Goal: Task Accomplishment & Management: Use online tool/utility

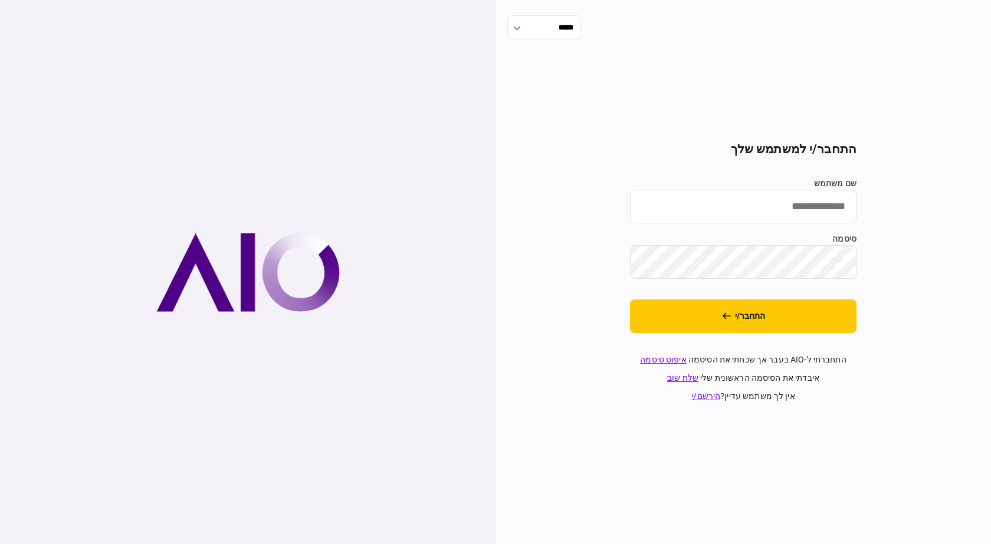
click at [691, 201] on input "שם משתמש" at bounding box center [743, 207] width 226 height 34
type input "*********"
click at [630, 300] on button "התחבר/י" at bounding box center [743, 317] width 226 height 34
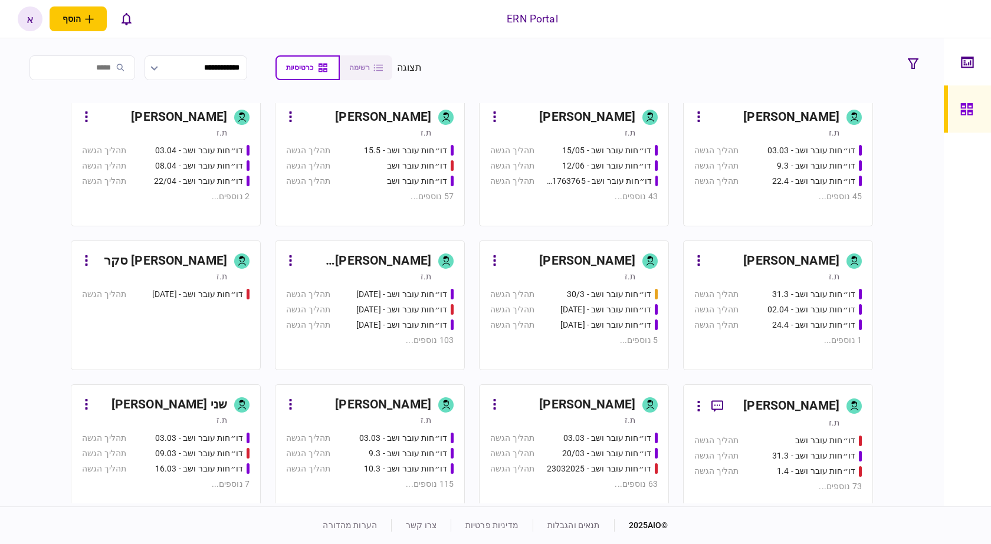
scroll to position [295, 0]
click at [397, 260] on div "[PERSON_NAME]" at bounding box center [366, 260] width 132 height 19
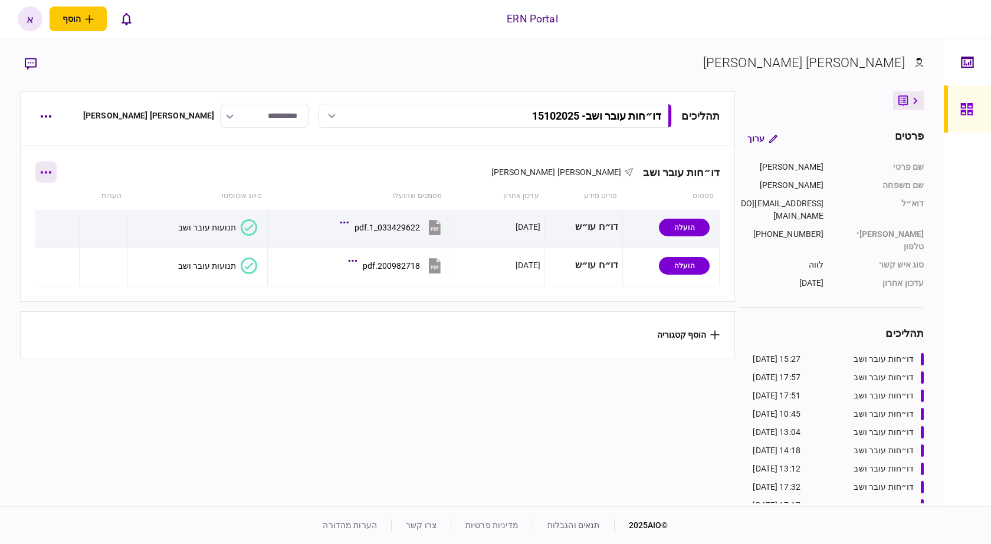
click at [55, 179] on button "button" at bounding box center [45, 172] width 21 height 21
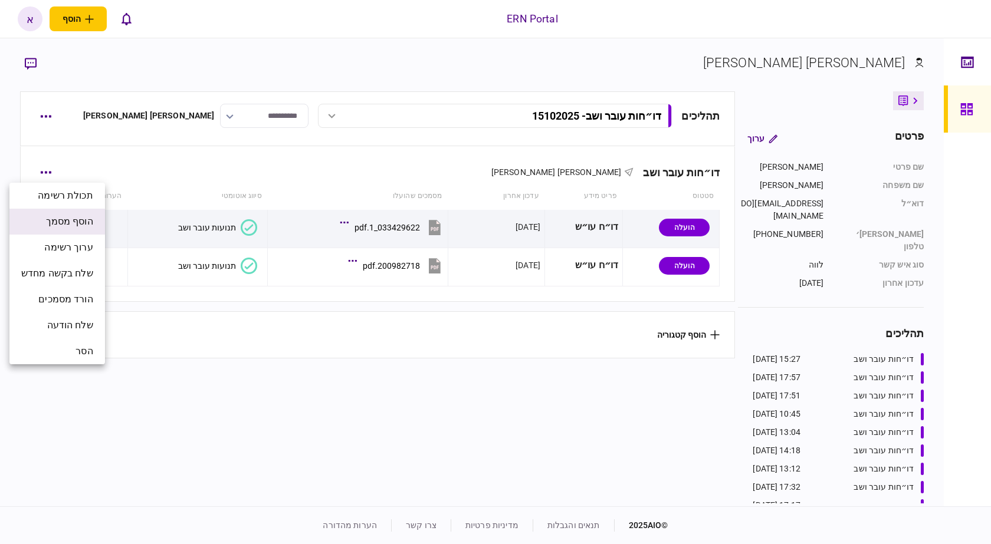
click at [84, 221] on span "הוסף מסמך" at bounding box center [69, 222] width 47 height 14
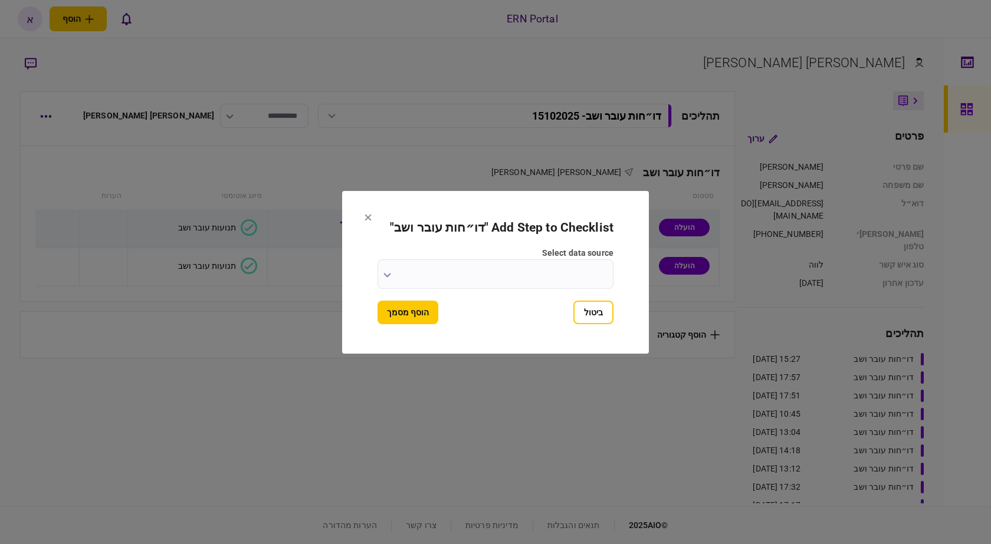
click at [552, 271] on input "select data source" at bounding box center [495, 274] width 236 height 29
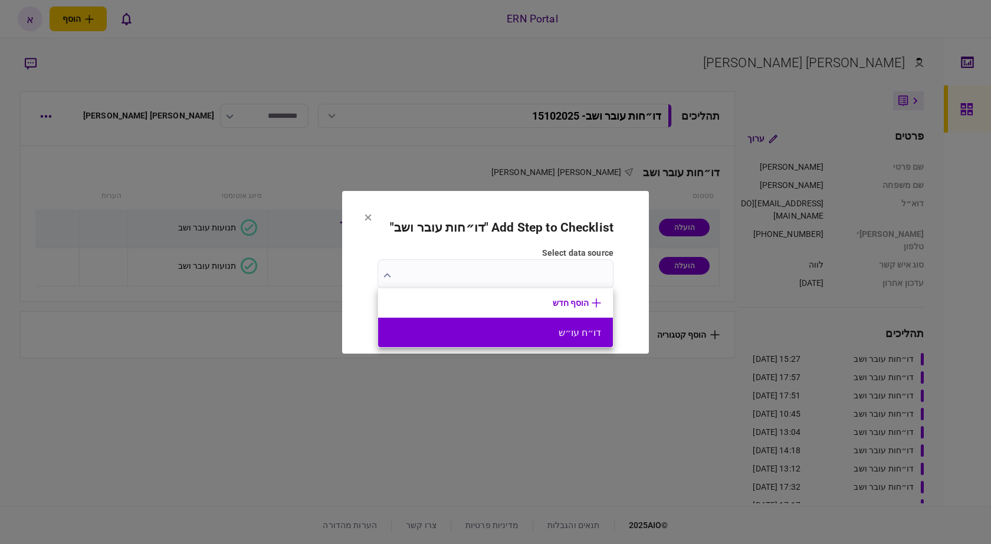
click at [549, 338] on button "דו״ח עו״ש" at bounding box center [495, 332] width 211 height 11
type input "*********"
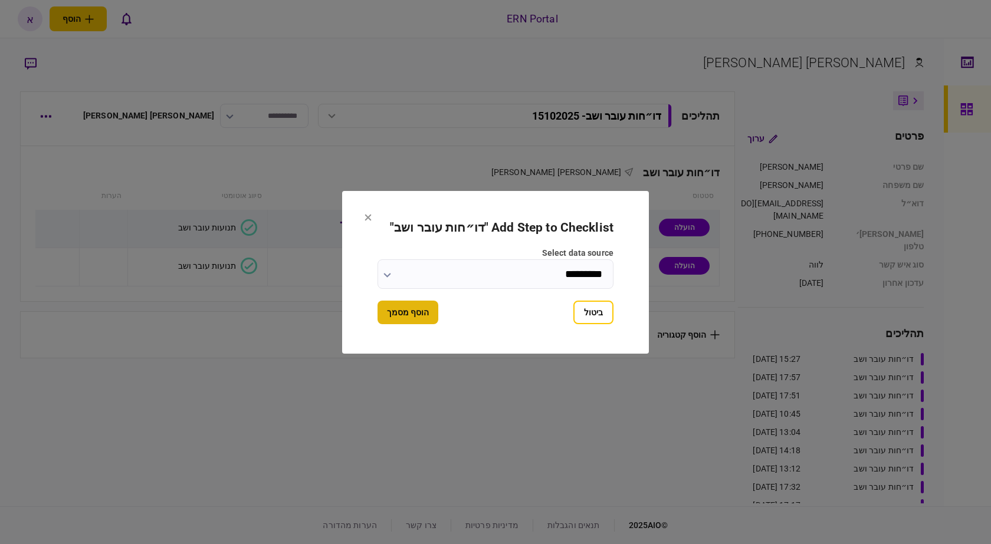
click at [423, 316] on button "הוסף מסמך" at bounding box center [407, 313] width 61 height 24
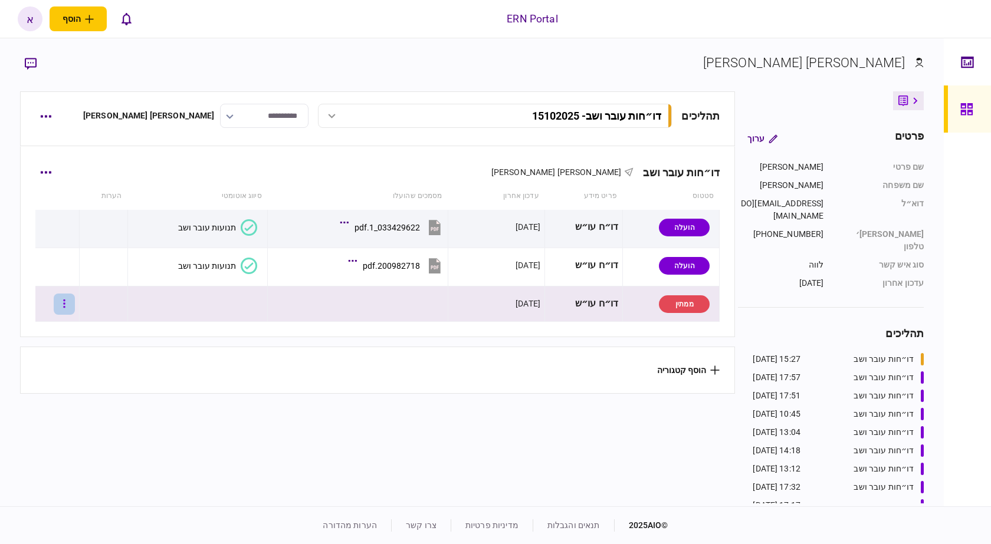
click at [75, 303] on button "button" at bounding box center [64, 304] width 21 height 21
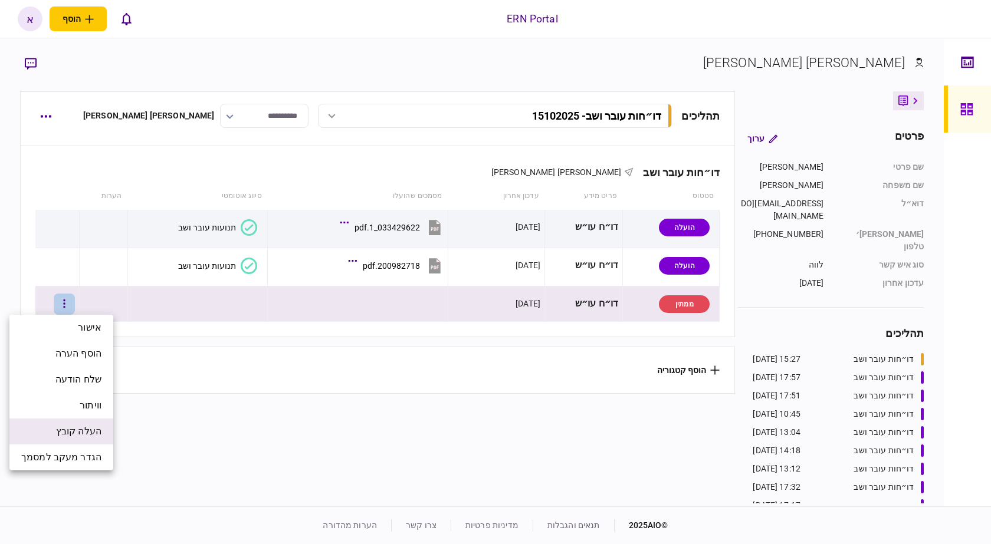
click at [95, 428] on span "העלה קובץ" at bounding box center [78, 432] width 45 height 14
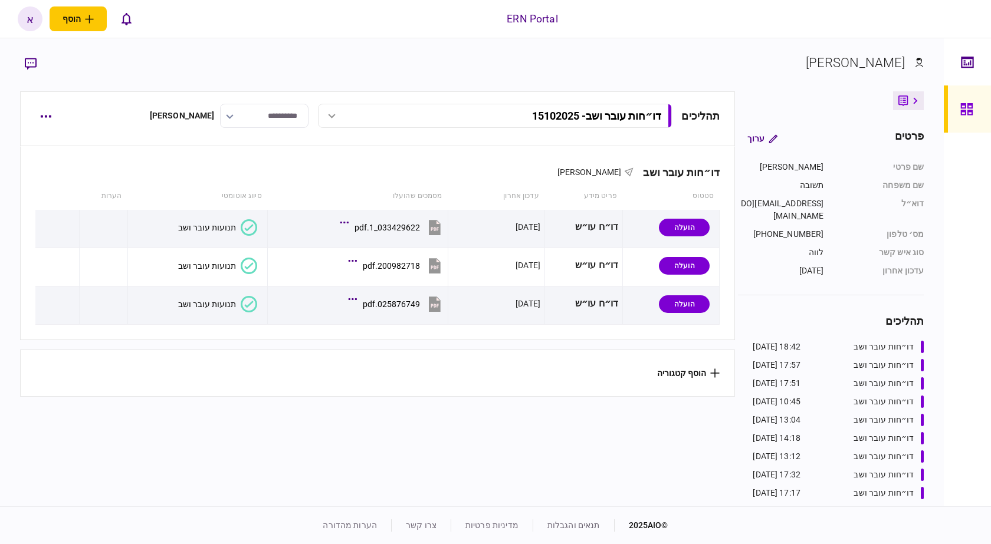
click at [205, 305] on div "תנועות עובר ושב" at bounding box center [207, 304] width 58 height 9
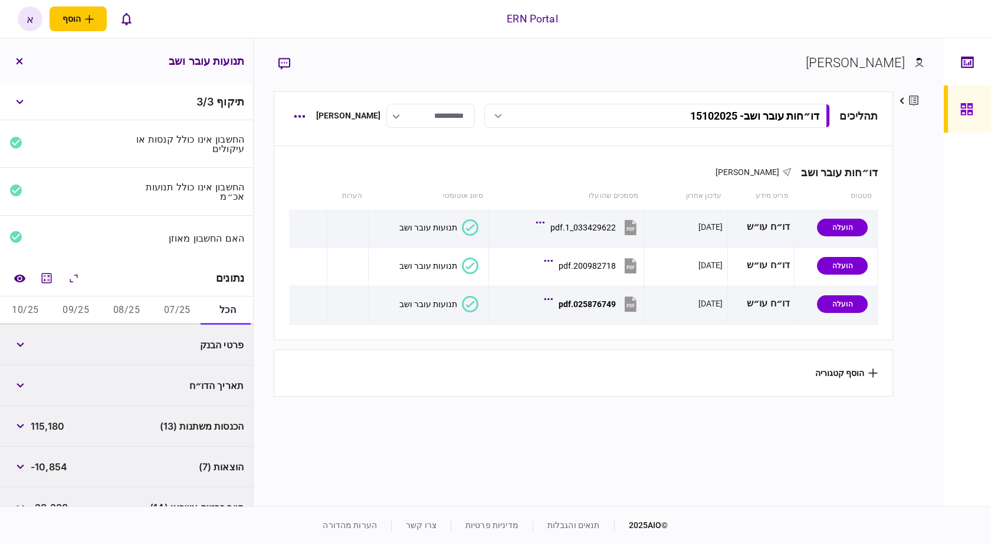
click at [170, 308] on button "07/25" at bounding box center [177, 311] width 51 height 28
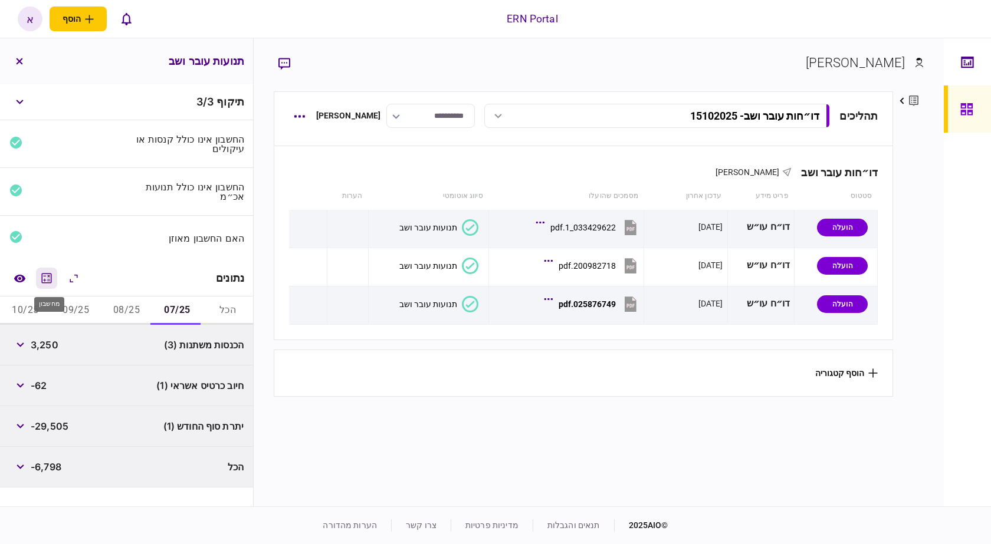
click at [44, 279] on icon "מחשבון" at bounding box center [47, 278] width 14 height 14
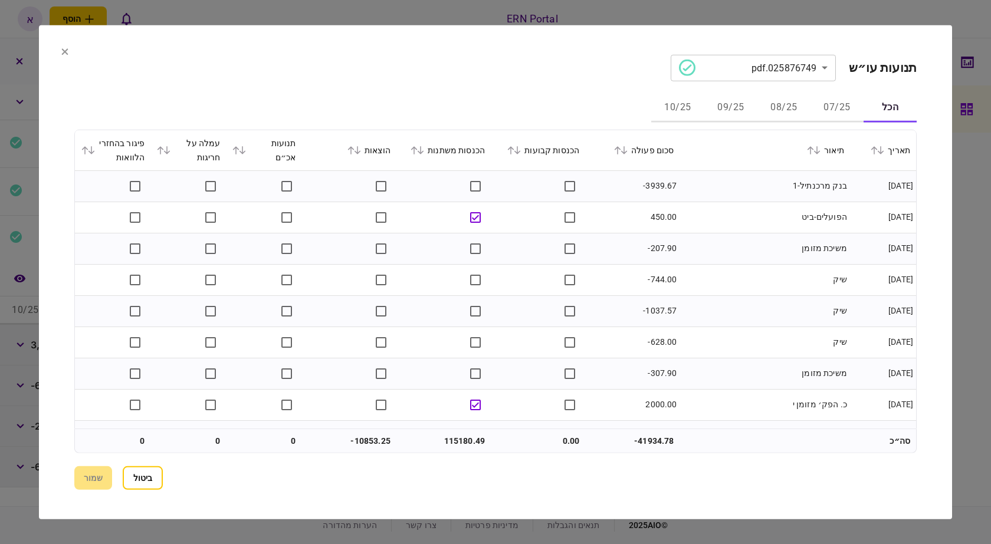
click at [839, 101] on button "07/25" at bounding box center [836, 108] width 53 height 28
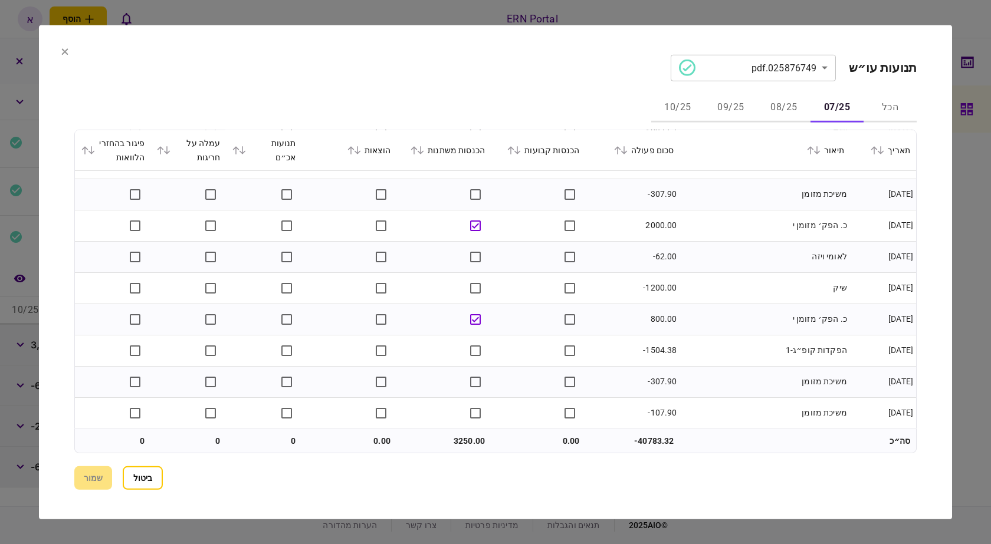
scroll to position [181, 0]
click at [788, 109] on button "08/25" at bounding box center [783, 108] width 53 height 28
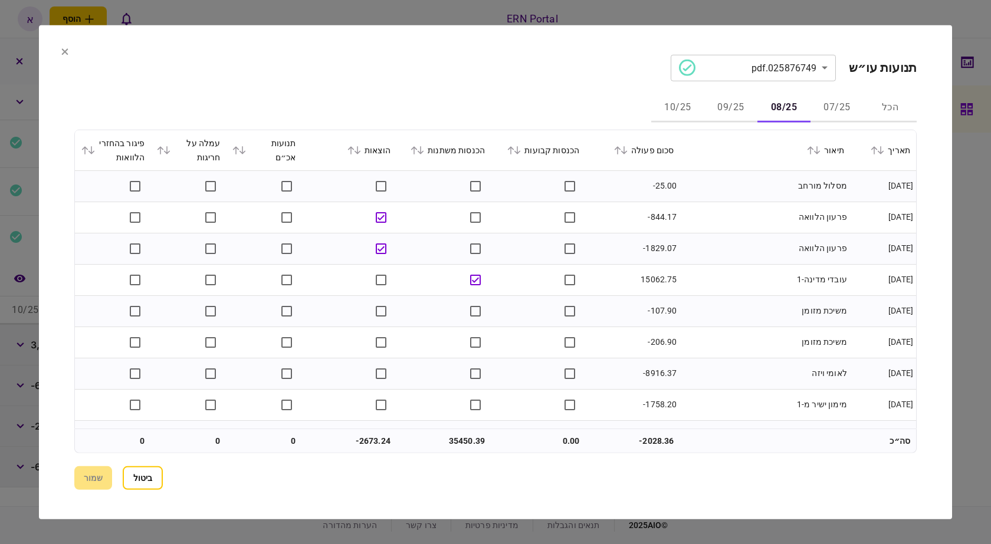
click at [836, 93] on div "**********" at bounding box center [495, 271] width 842 height 435
click at [835, 103] on button "07/25" at bounding box center [836, 108] width 53 height 28
click at [777, 106] on button "08/25" at bounding box center [783, 108] width 53 height 28
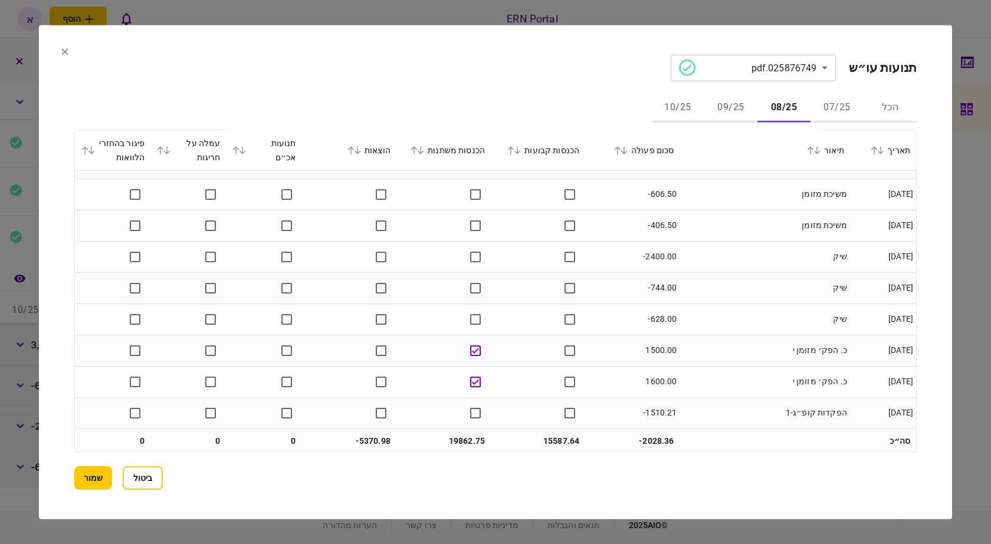
scroll to position [1088, 0]
click at [748, 104] on button "09/25" at bounding box center [730, 108] width 53 height 28
click at [686, 107] on button "10/25" at bounding box center [677, 108] width 53 height 28
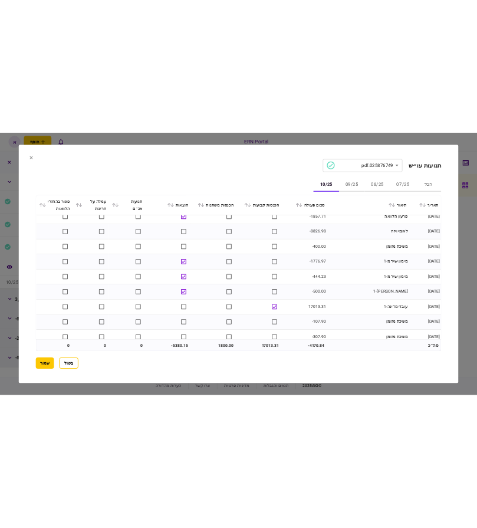
scroll to position [177, 0]
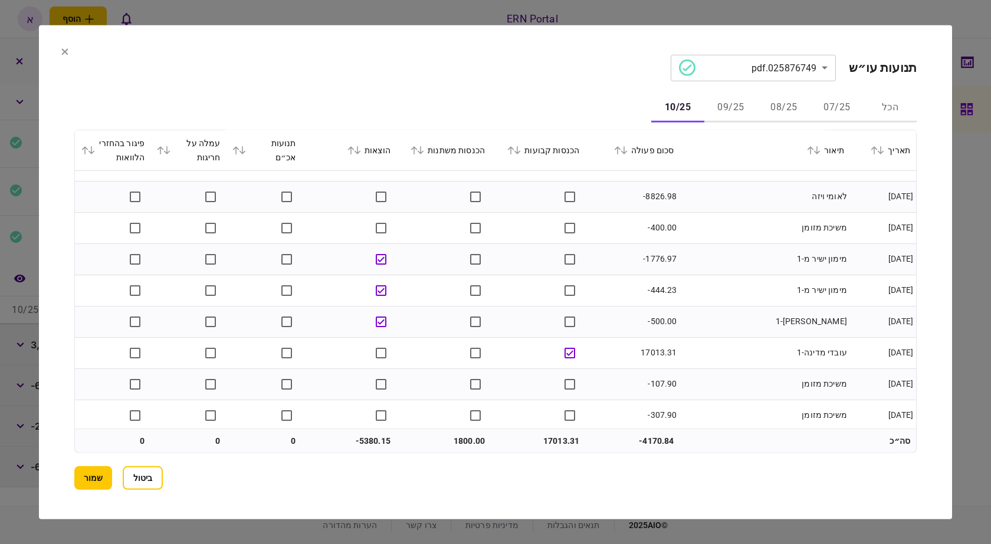
click at [105, 478] on button "שמור" at bounding box center [93, 479] width 38 height 24
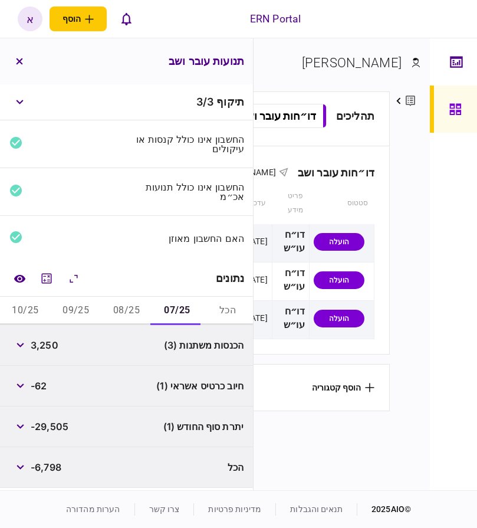
click at [37, 348] on span "3,250" at bounding box center [45, 345] width 28 height 14
copy span "3,250"
click at [270, 457] on section "תהליכים דו״חות עובר ושב - 15102025 דו״חות עובר ושב - 15102025 18:42 [DATE] דו״ח…" at bounding box center [171, 289] width 436 height 396
click at [64, 423] on span "-29,505" at bounding box center [50, 426] width 38 height 14
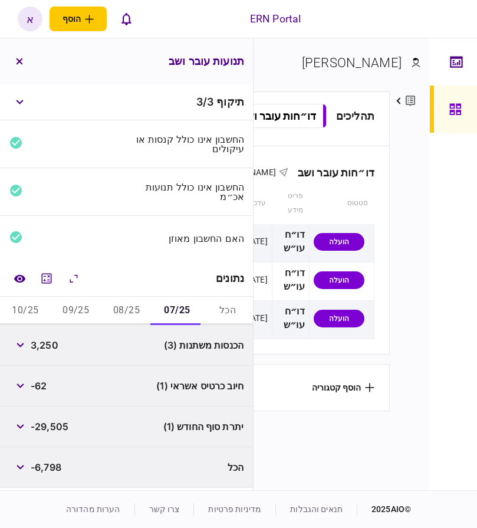
click at [64, 423] on span "-29,505" at bounding box center [50, 426] width 38 height 14
copy span "29,505"
click at [128, 316] on button "08/25" at bounding box center [126, 311] width 51 height 28
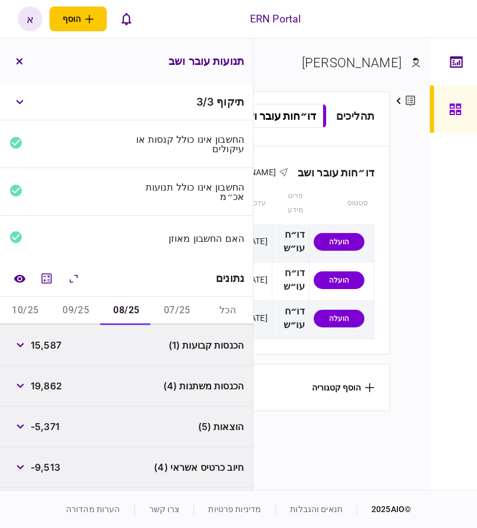
click at [38, 343] on span "15,587" at bounding box center [46, 345] width 31 height 14
copy span "15,587"
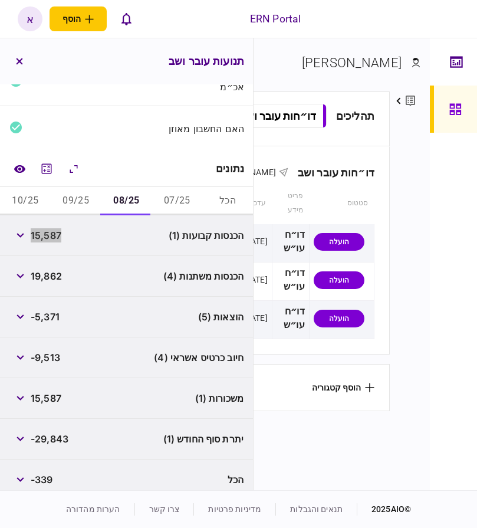
scroll to position [120, 0]
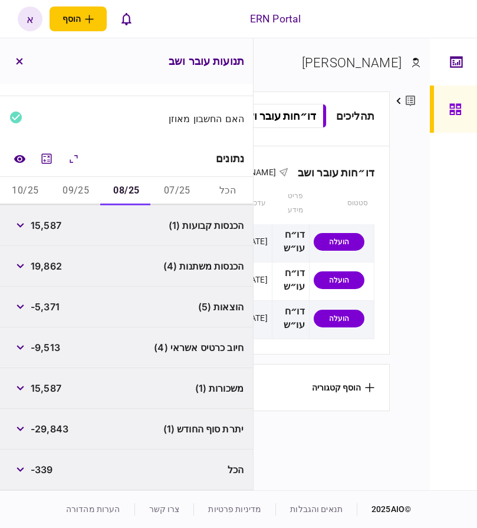
click at [59, 426] on span "-29,843" at bounding box center [50, 429] width 38 height 14
copy span "29,843"
click at [79, 195] on button "09/25" at bounding box center [76, 191] width 51 height 28
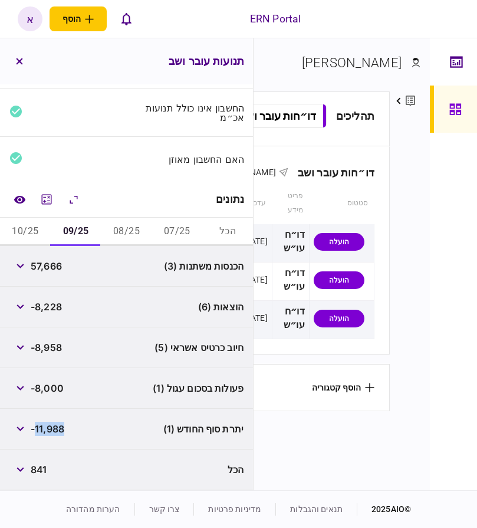
scroll to position [79, 0]
click at [51, 264] on span "57,666" at bounding box center [46, 266] width 31 height 14
click at [53, 265] on span "57,666" at bounding box center [46, 266] width 31 height 14
click at [51, 270] on span "57,666" at bounding box center [46, 266] width 31 height 14
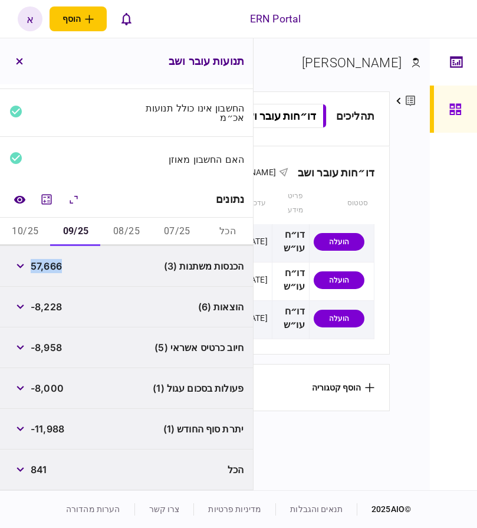
copy span "57,666"
click at [24, 263] on button "button" at bounding box center [19, 265] width 21 height 21
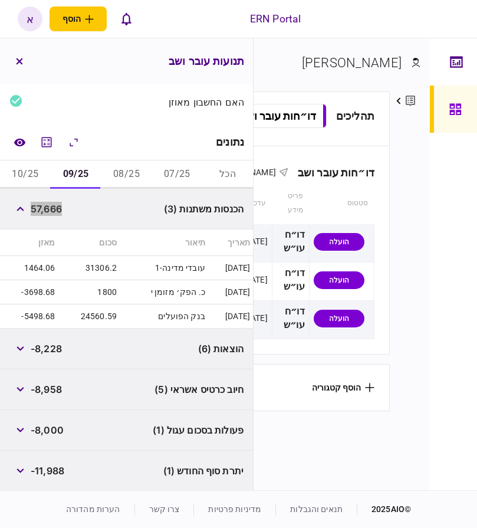
scroll to position [178, 0]
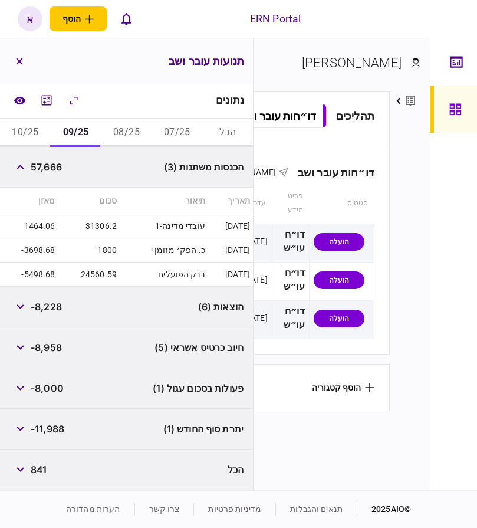
click at [54, 430] on span "-11,988" at bounding box center [48, 429] width 34 height 14
copy span "11,988"
drag, startPoint x: 12, startPoint y: 131, endPoint x: 52, endPoint y: 169, distance: 54.6
click at [15, 131] on button "10/25" at bounding box center [25, 133] width 51 height 28
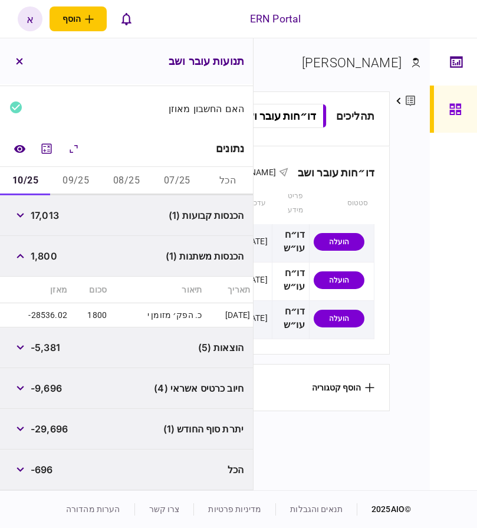
scroll to position [130, 0]
click at [41, 210] on span "17,013" at bounding box center [45, 215] width 28 height 14
click at [44, 210] on span "17,013" at bounding box center [45, 215] width 28 height 14
click at [57, 218] on span "17,013" at bounding box center [45, 215] width 28 height 14
drag, startPoint x: 57, startPoint y: 218, endPoint x: 73, endPoint y: 216, distance: 16.0
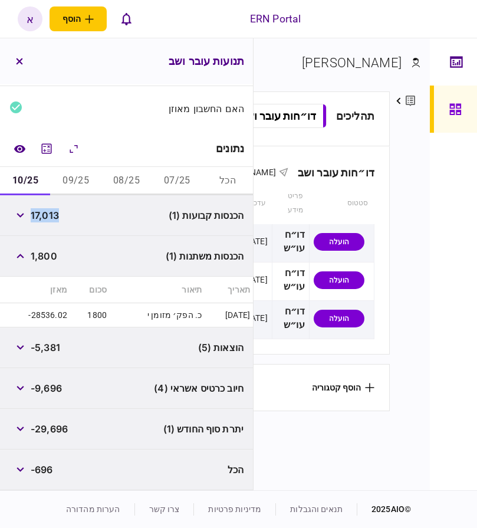
click at [58, 217] on span "17,013" at bounding box center [45, 215] width 28 height 14
copy span "17,013"
click at [49, 429] on span "-29,696" at bounding box center [49, 429] width 37 height 14
copy span "29,696"
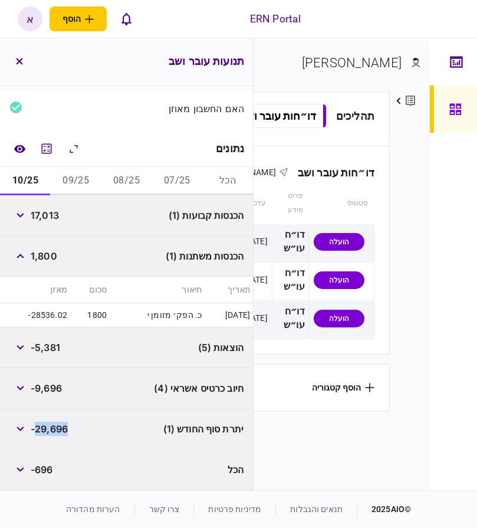
click at [313, 191] on th "סטטוס" at bounding box center [341, 203] width 65 height 41
